Goal: Task Accomplishment & Management: Manage account settings

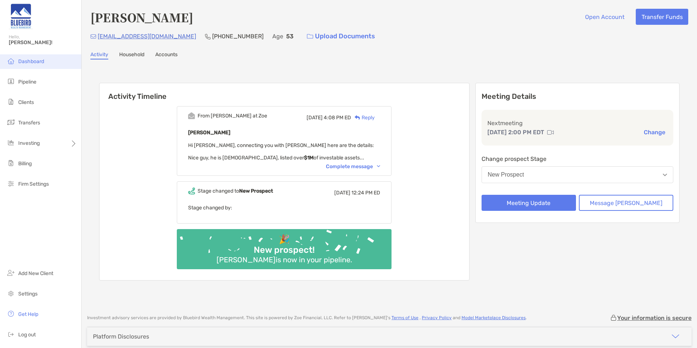
click at [29, 66] on li "Dashboard" at bounding box center [40, 61] width 81 height 15
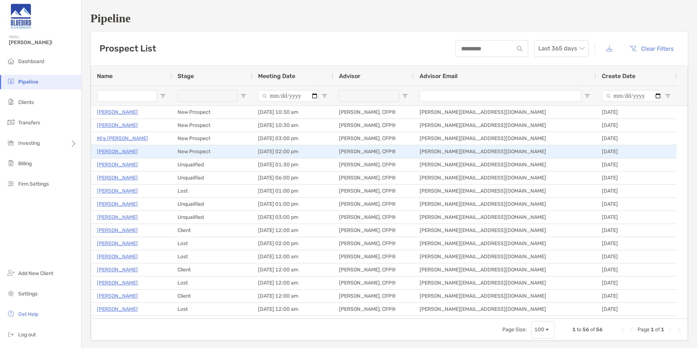
click at [110, 150] on p "[PERSON_NAME]" at bounding box center [117, 151] width 41 height 9
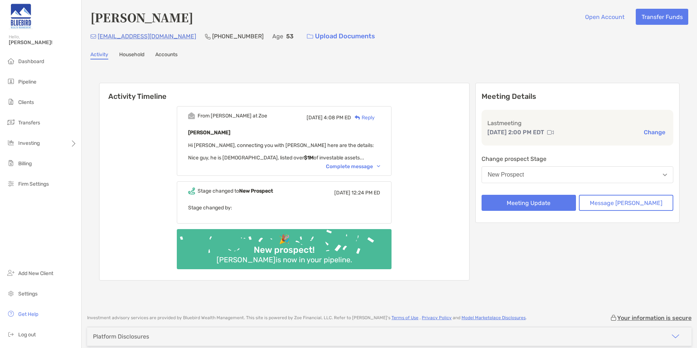
click at [356, 166] on div "Complete message" at bounding box center [353, 166] width 54 height 6
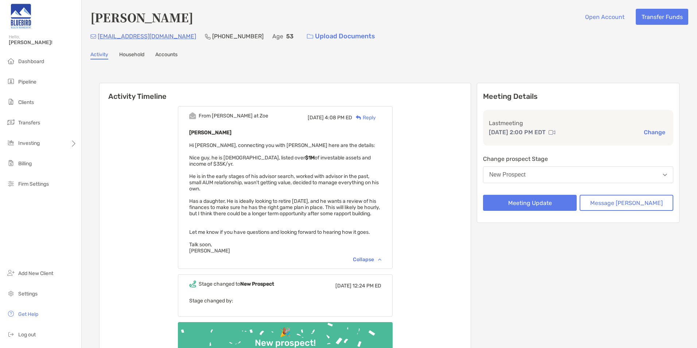
click at [256, 50] on div "Brian Gilbert Open Account Transfer Funds bkgjunkbox@gmail.com (630) 536-6717 A…" at bounding box center [390, 200] width 616 height 400
click at [456, 54] on div "Activity Household Accounts" at bounding box center [389, 55] width 598 height 8
click at [450, 45] on div "Brian Gilbert Open Account Transfer Funds bkgjunkbox@gmail.com (630) 536-6717 A…" at bounding box center [390, 200] width 616 height 400
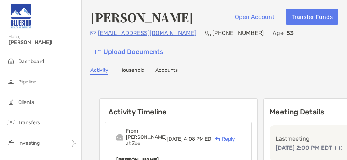
drag, startPoint x: 328, startPoint y: 67, endPoint x: 320, endPoint y: 49, distance: 19.4
